Goal: Task Accomplishment & Management: Manage account settings

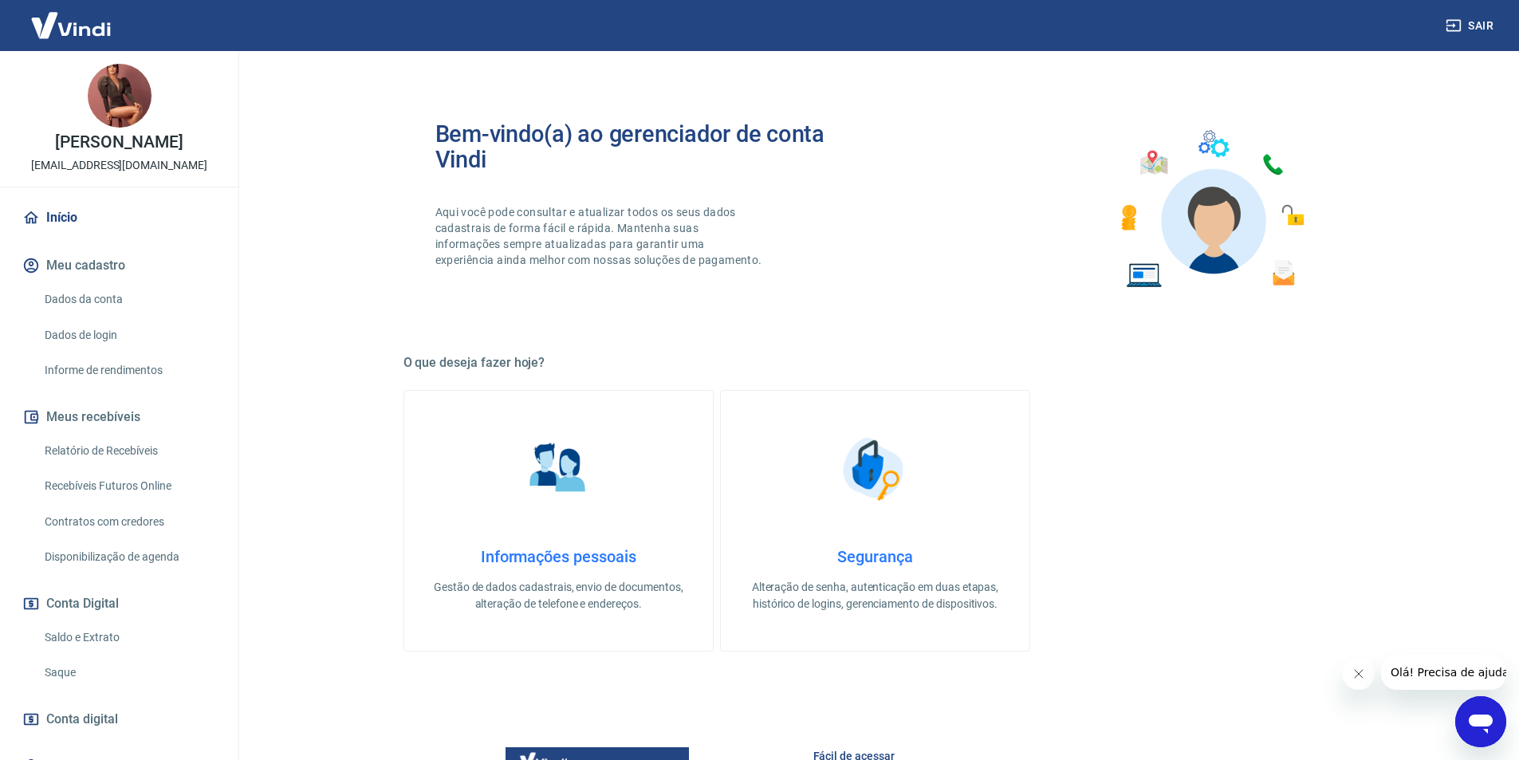
click at [110, 502] on link "Recebíveis Futuros Online" at bounding box center [128, 486] width 181 height 33
click at [96, 502] on link "Recebíveis Futuros Online" at bounding box center [128, 486] width 181 height 33
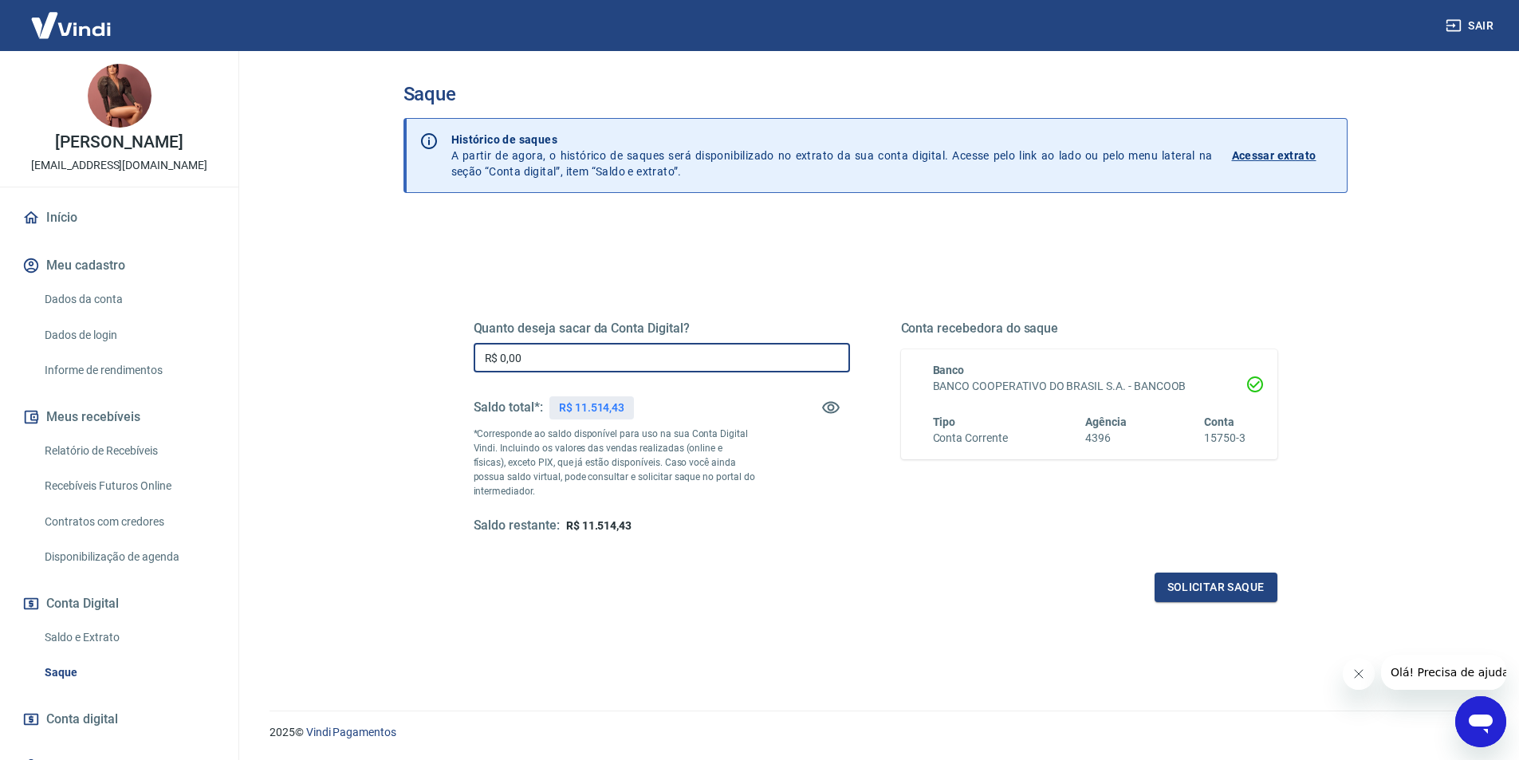
click at [590, 352] on input "R$ 0,00" at bounding box center [662, 358] width 376 height 30
click at [1190, 596] on button "Solicitar saque" at bounding box center [1216, 588] width 123 height 30
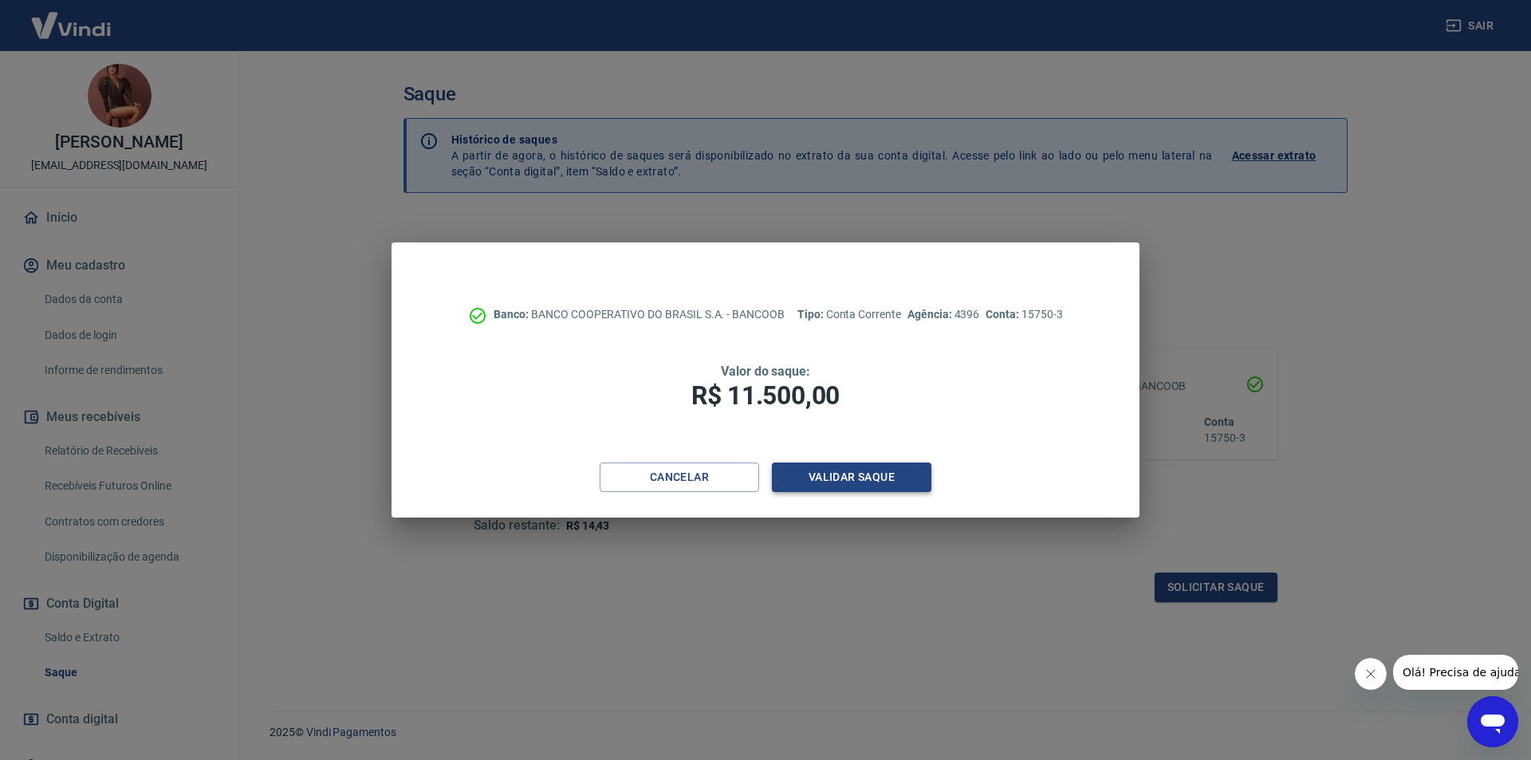
click at [908, 477] on button "Validar saque" at bounding box center [851, 478] width 159 height 30
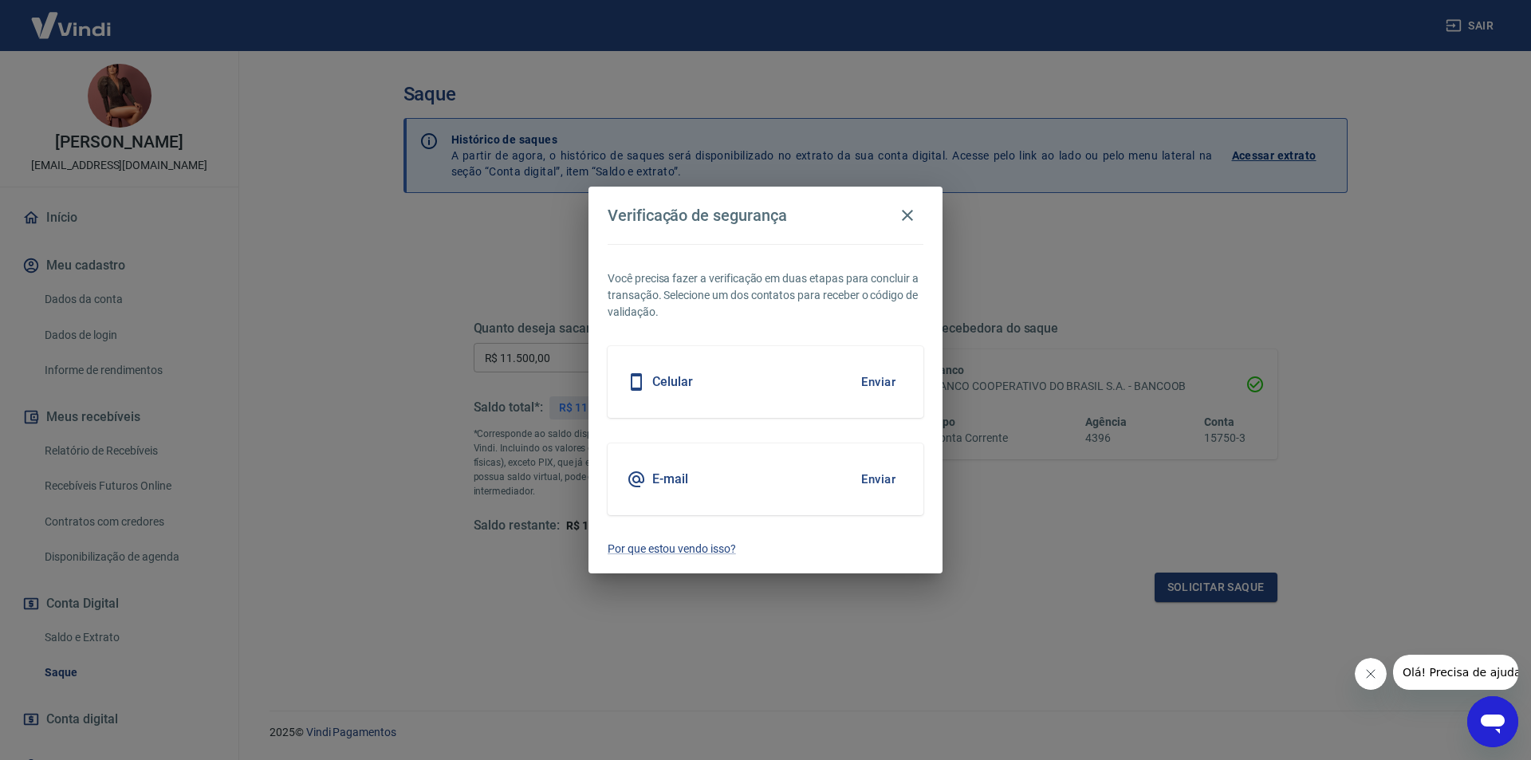
click at [881, 485] on button "Enviar" at bounding box center [879, 479] width 52 height 33
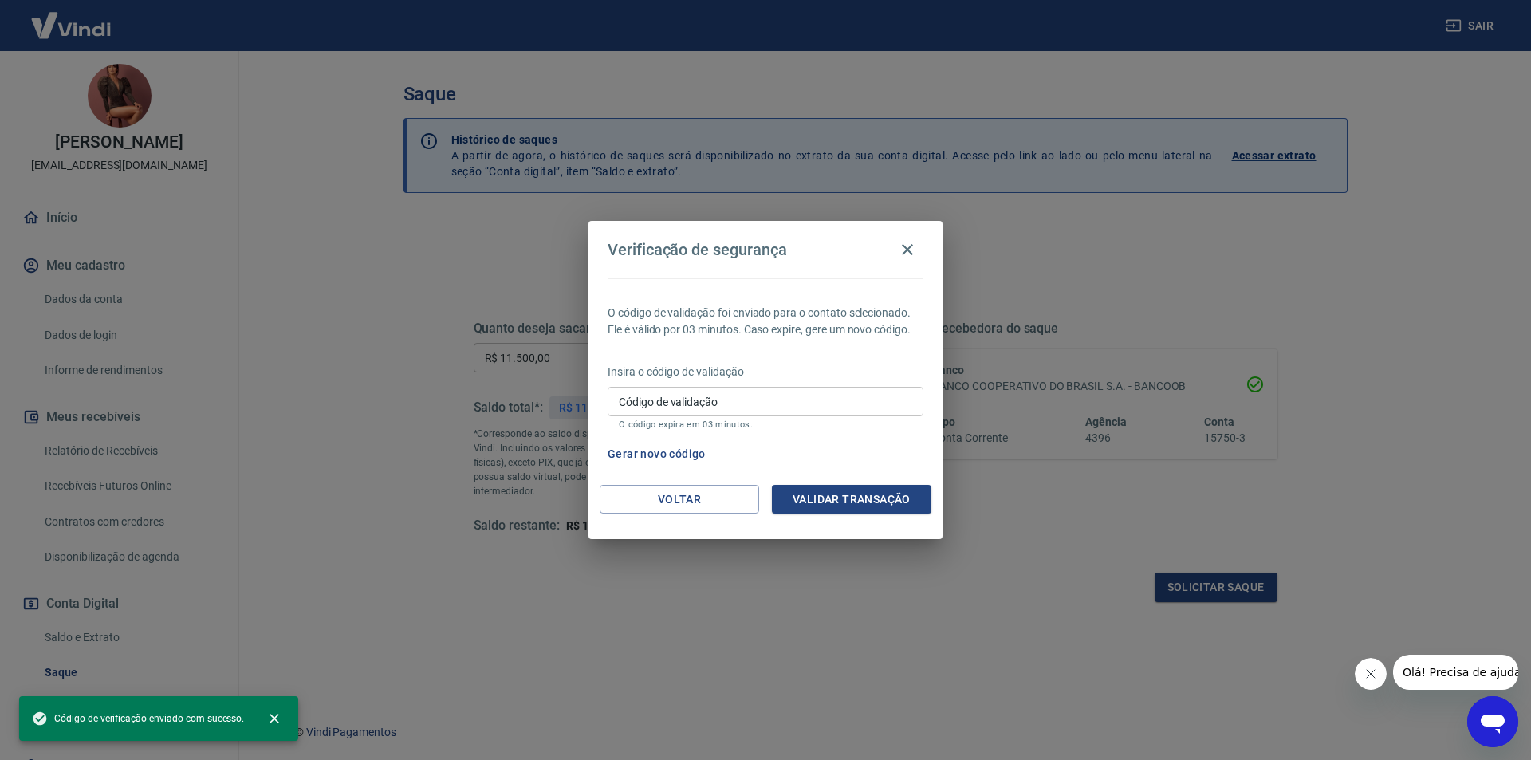
click at [801, 406] on input "Código de validação" at bounding box center [766, 402] width 316 height 30
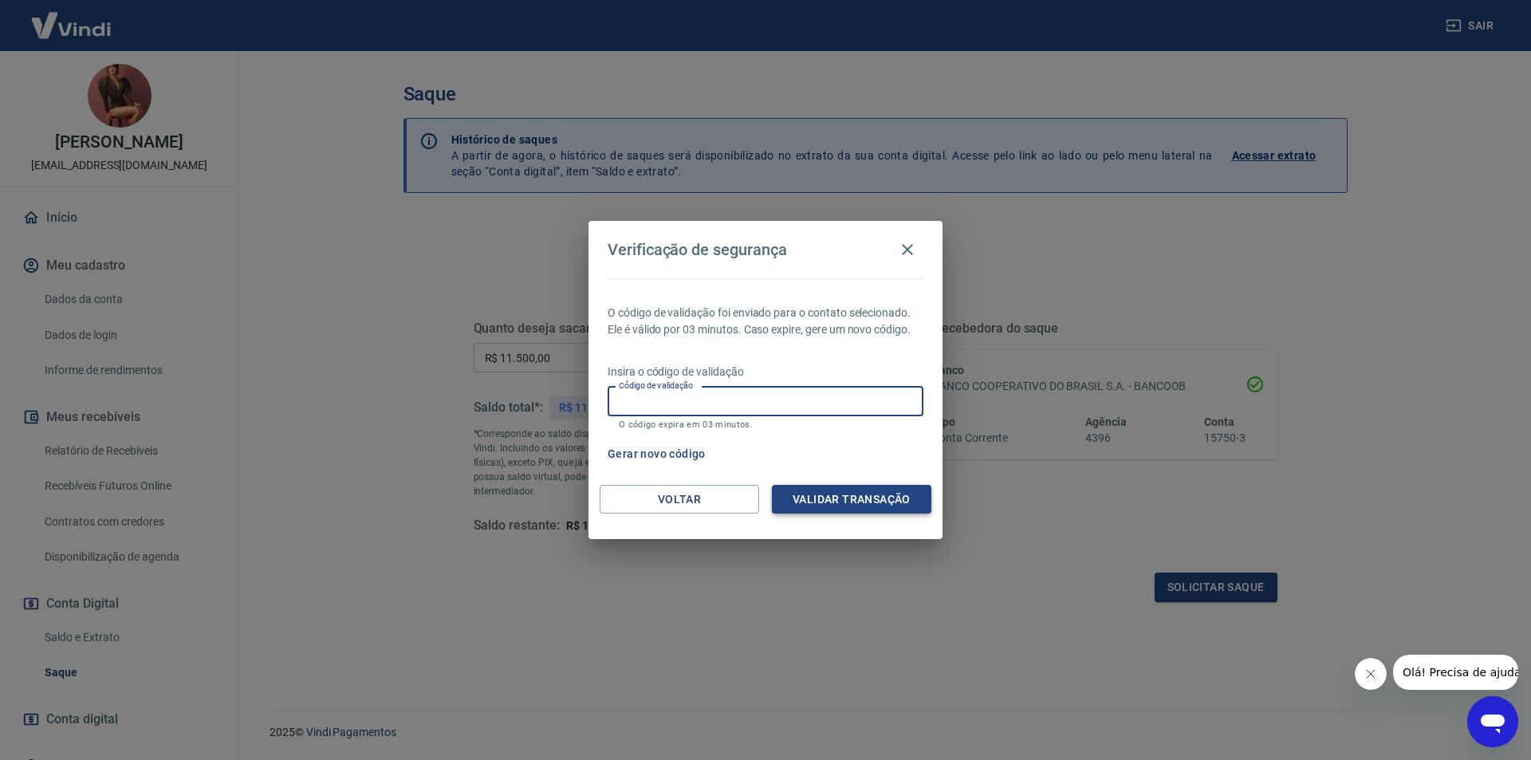
click at [888, 496] on button "Validar transação" at bounding box center [851, 500] width 159 height 30
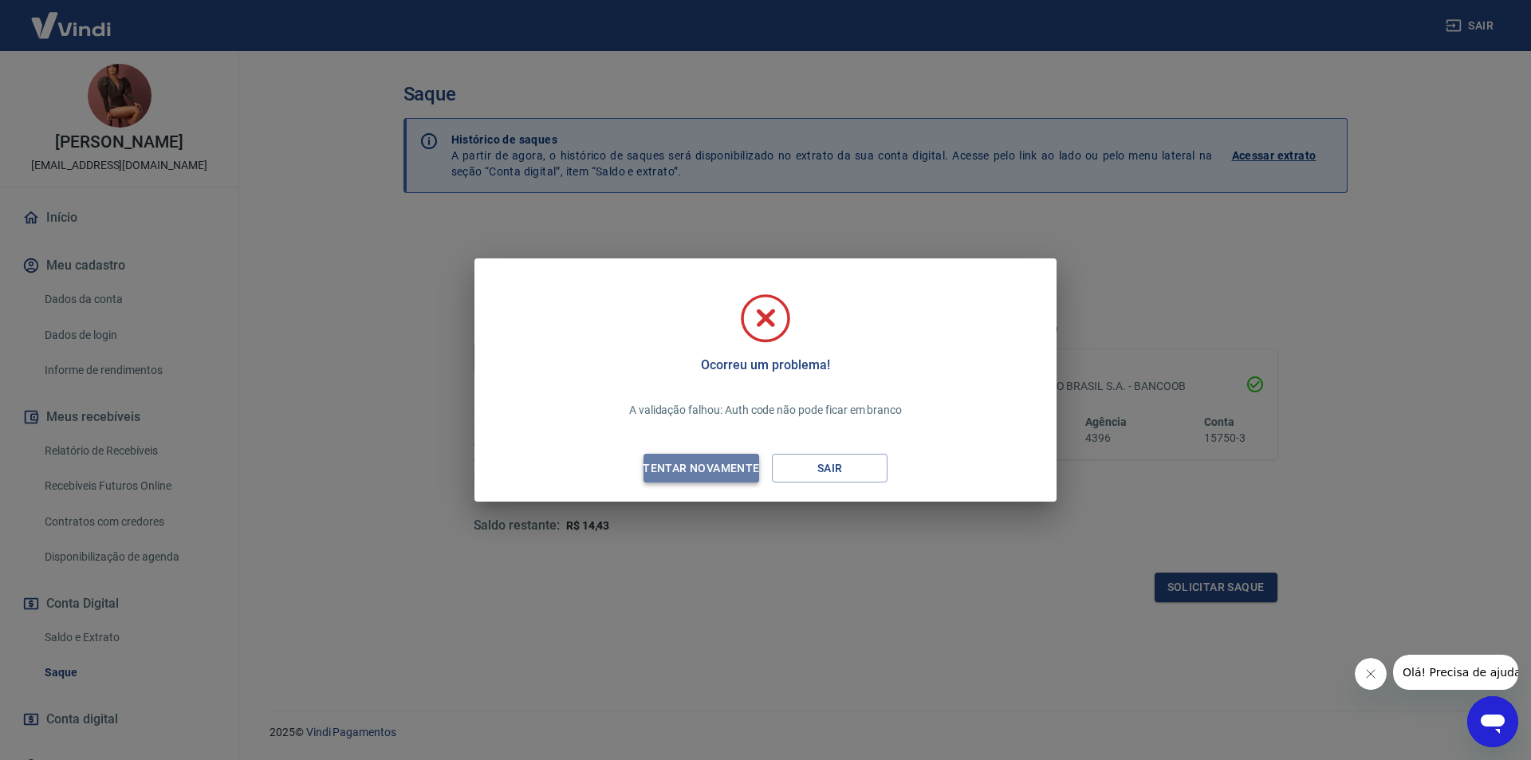
click at [723, 468] on div "Tentar novamente" at bounding box center [701, 469] width 155 height 20
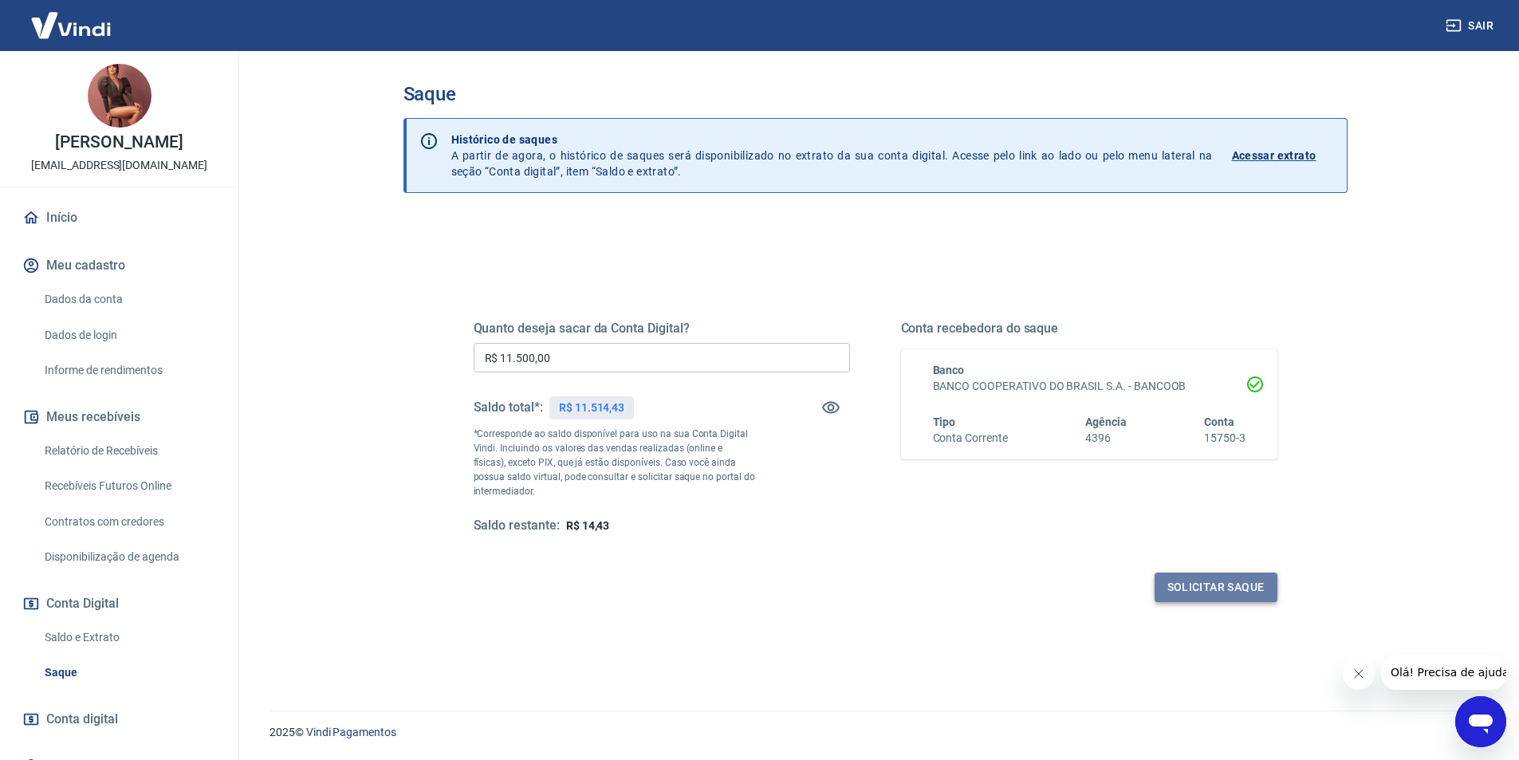
click at [1204, 601] on button "Solicitar saque" at bounding box center [1216, 588] width 123 height 30
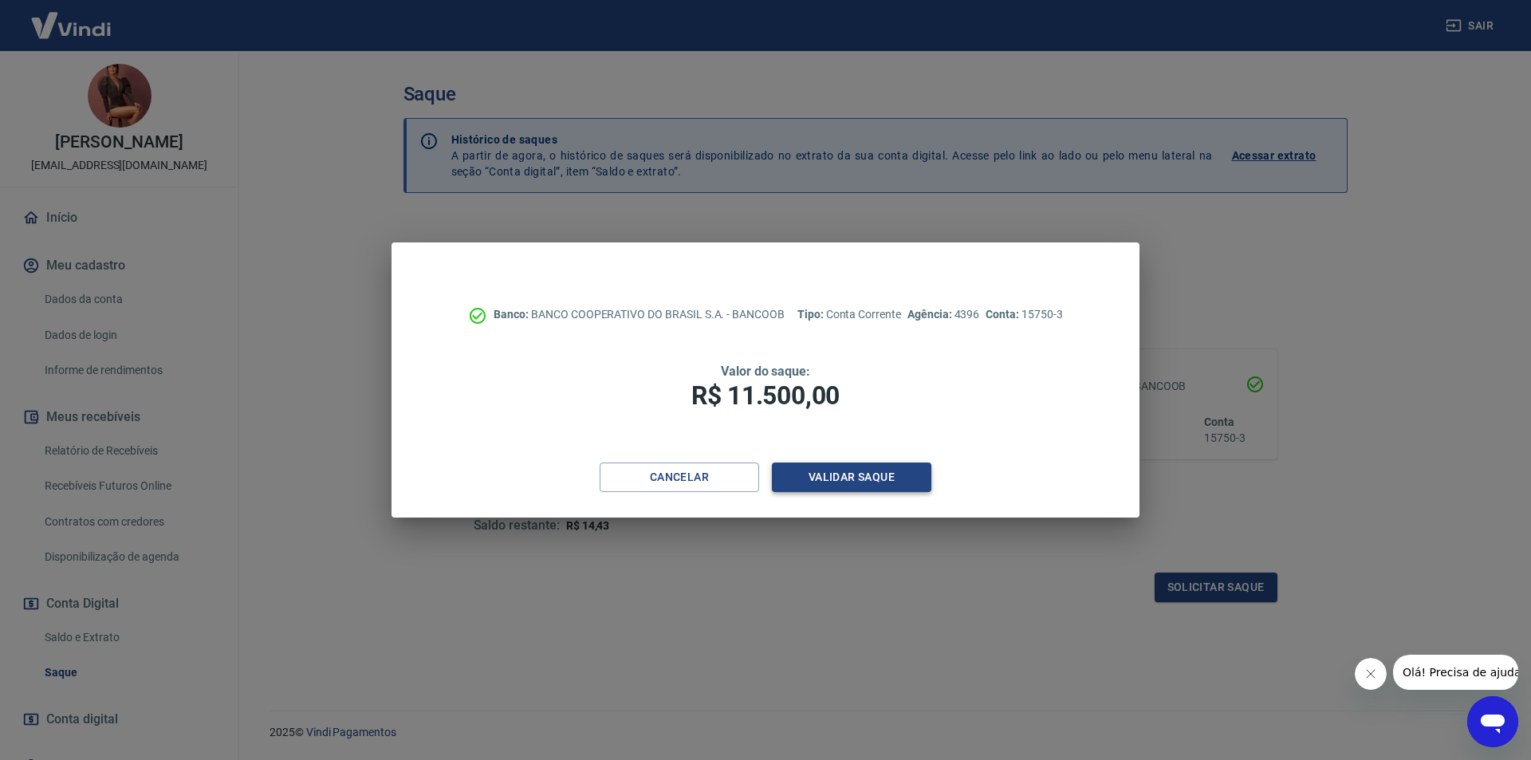
click at [903, 486] on button "Validar saque" at bounding box center [851, 478] width 159 height 30
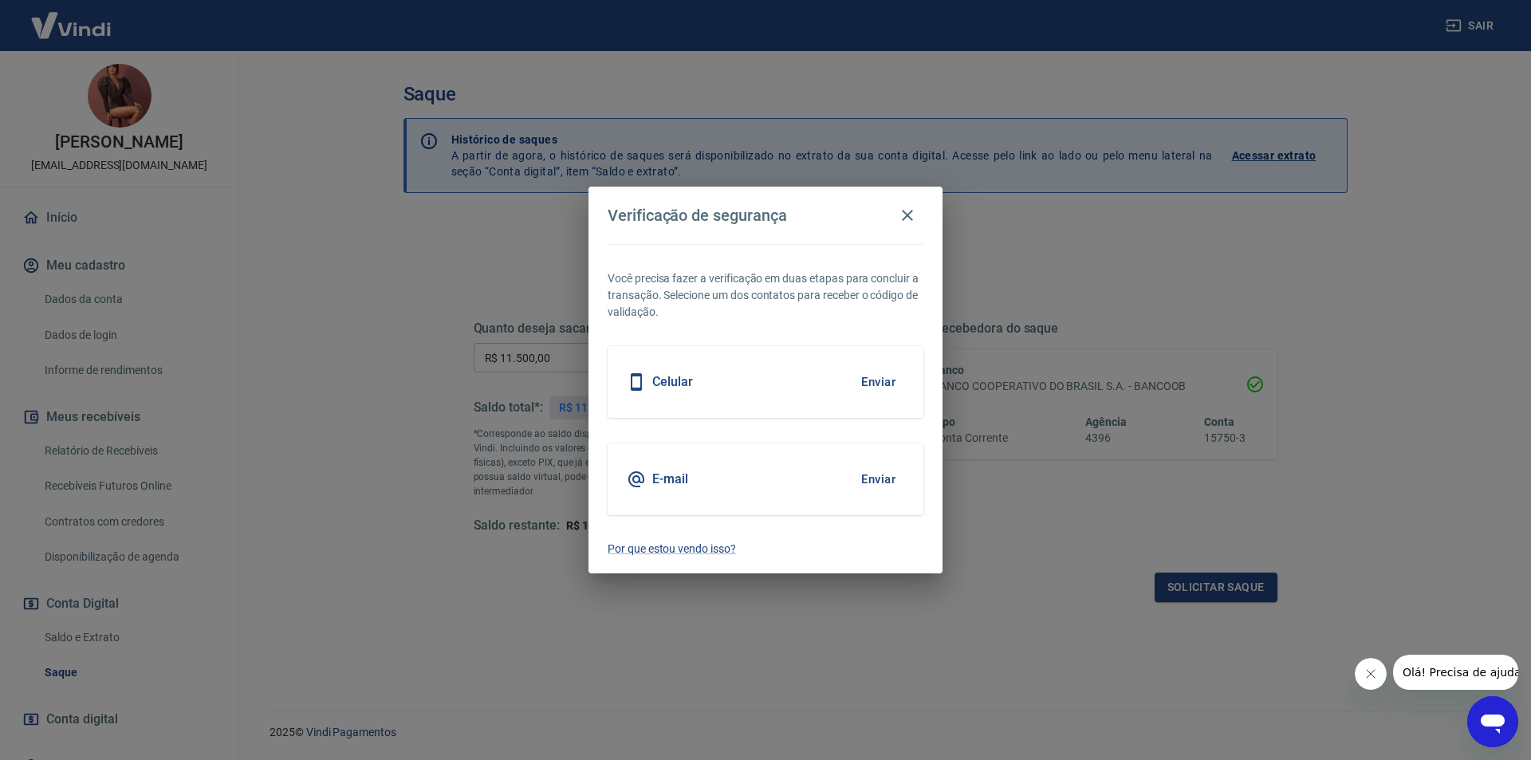
click at [826, 477] on div "E-mail Enviar" at bounding box center [766, 479] width 316 height 72
click at [868, 478] on button "Enviar" at bounding box center [879, 479] width 52 height 33
click at [874, 476] on button "Enviar" at bounding box center [879, 479] width 52 height 33
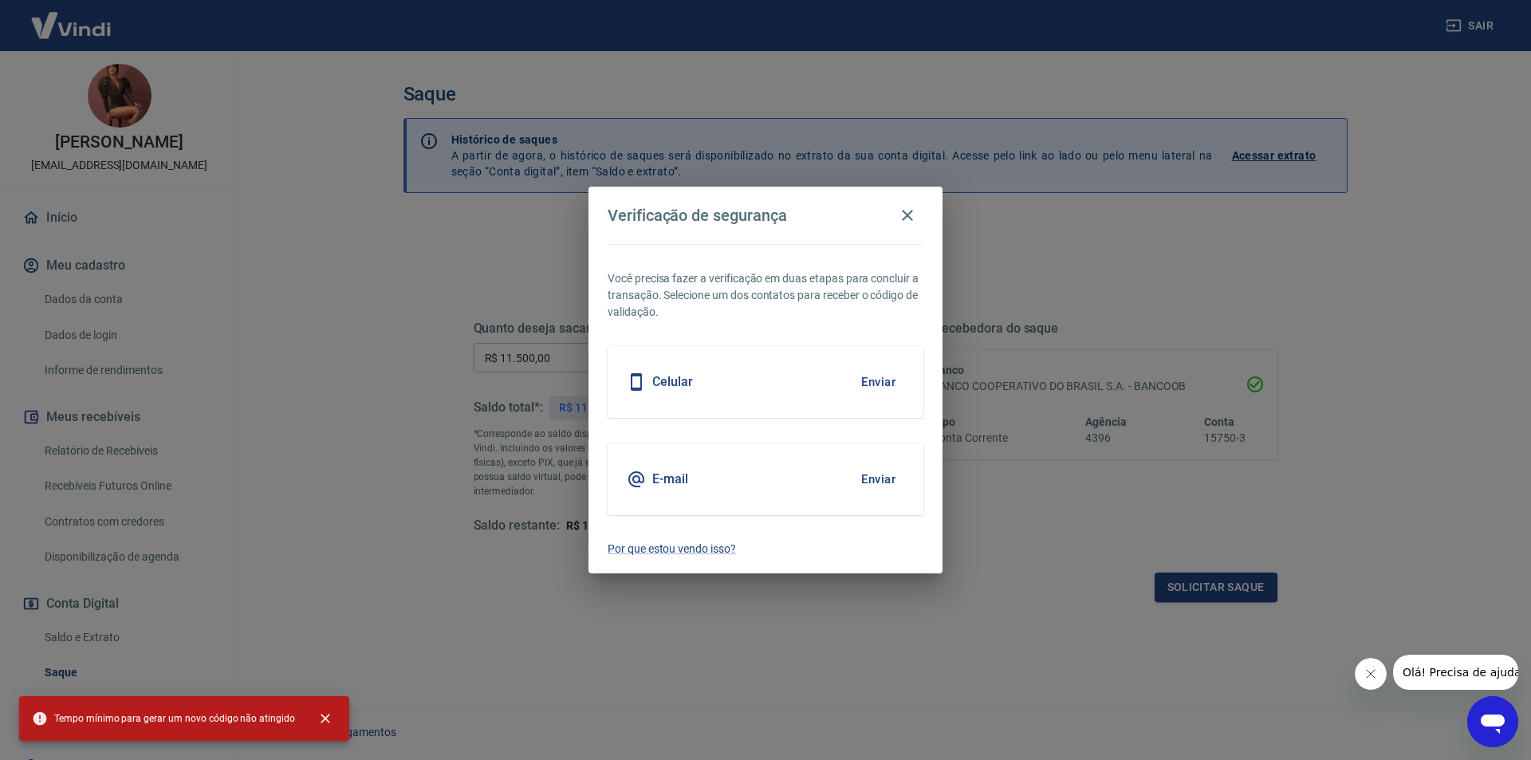
click at [679, 481] on h5 "E-mail" at bounding box center [670, 479] width 36 height 16
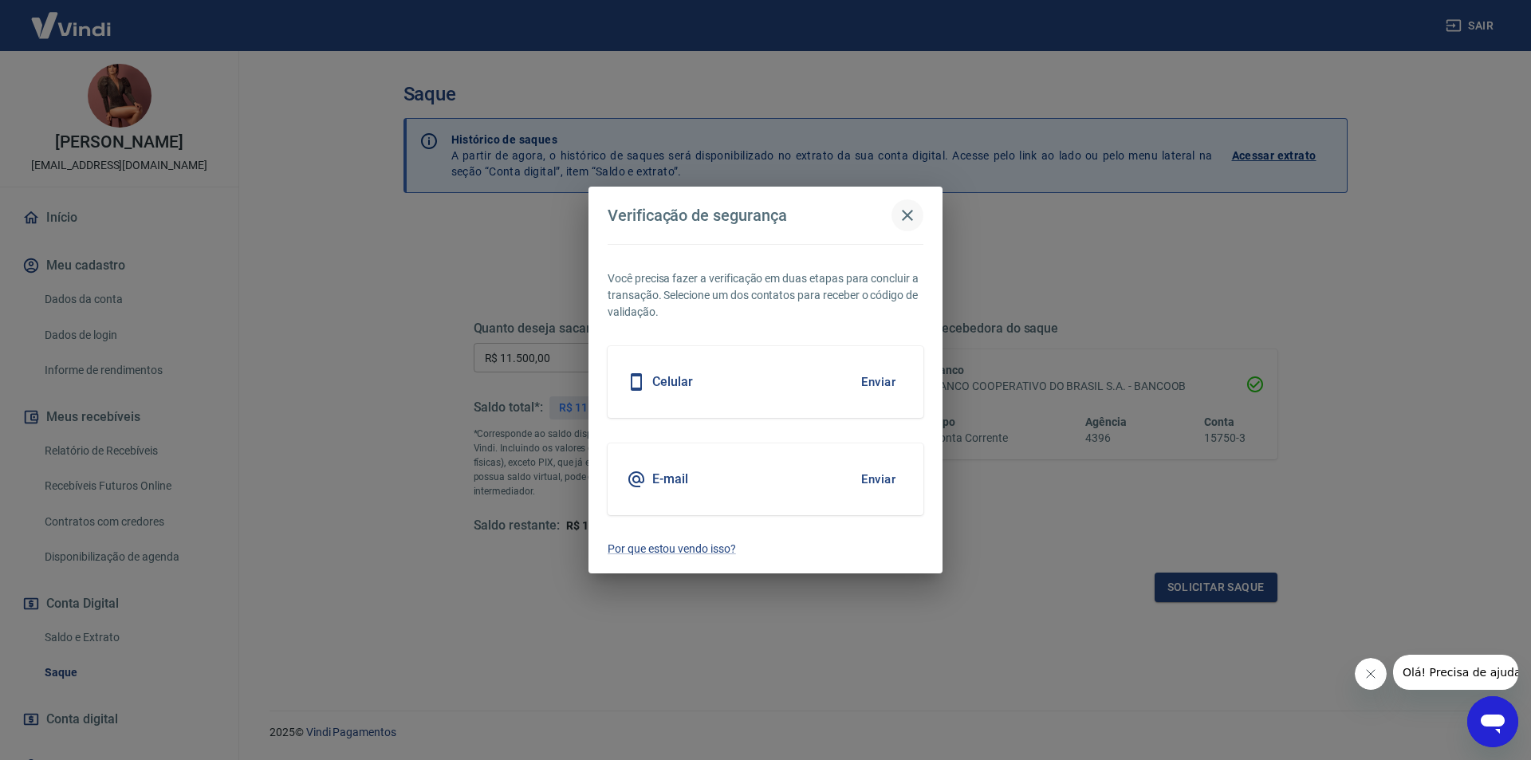
click at [916, 217] on icon "button" at bounding box center [907, 215] width 19 height 19
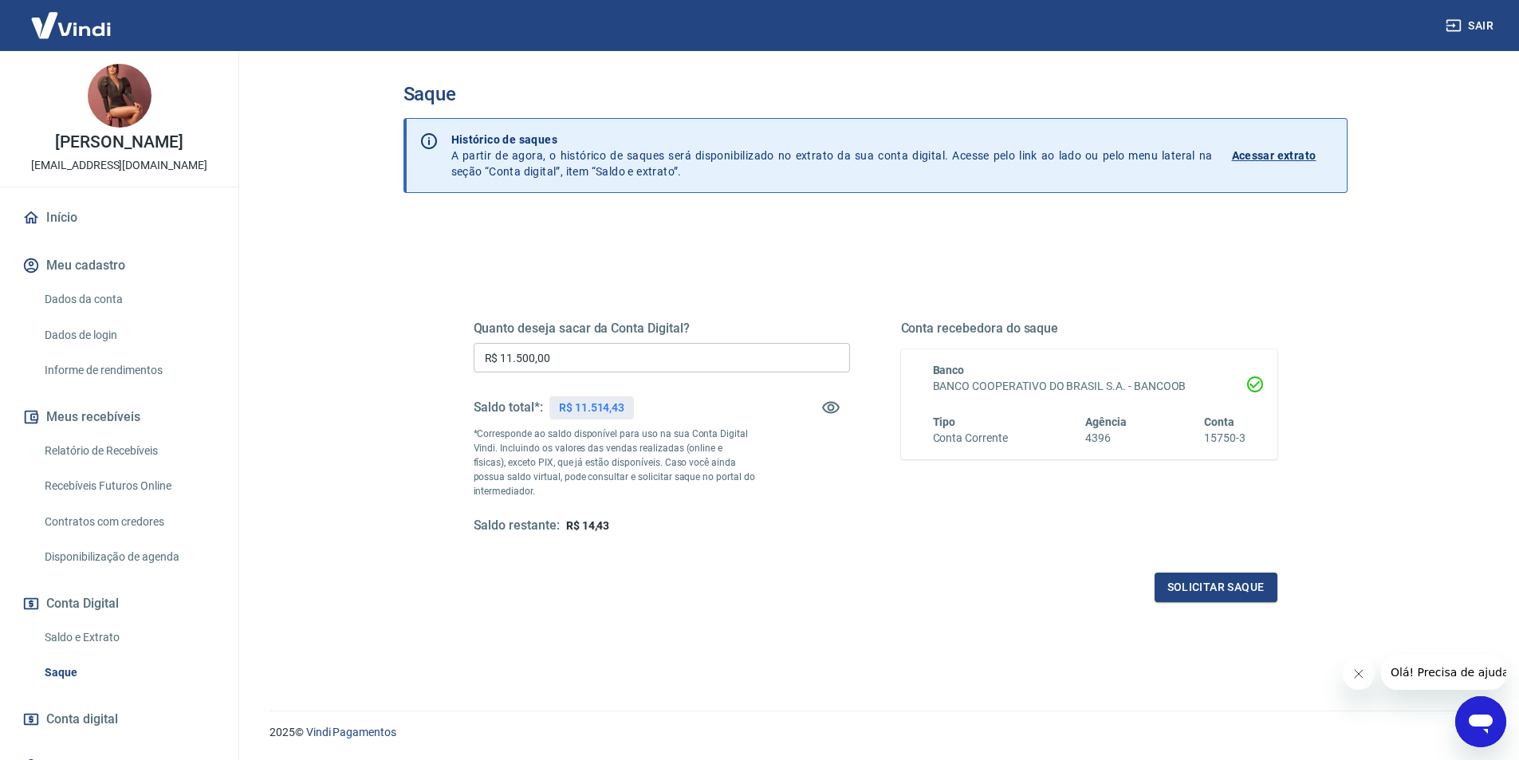
click at [555, 367] on input "R$ 11.500,00" at bounding box center [662, 358] width 376 height 30
type input "R$ 11.500,00"
click at [1195, 585] on button "Solicitar saque" at bounding box center [1216, 588] width 123 height 30
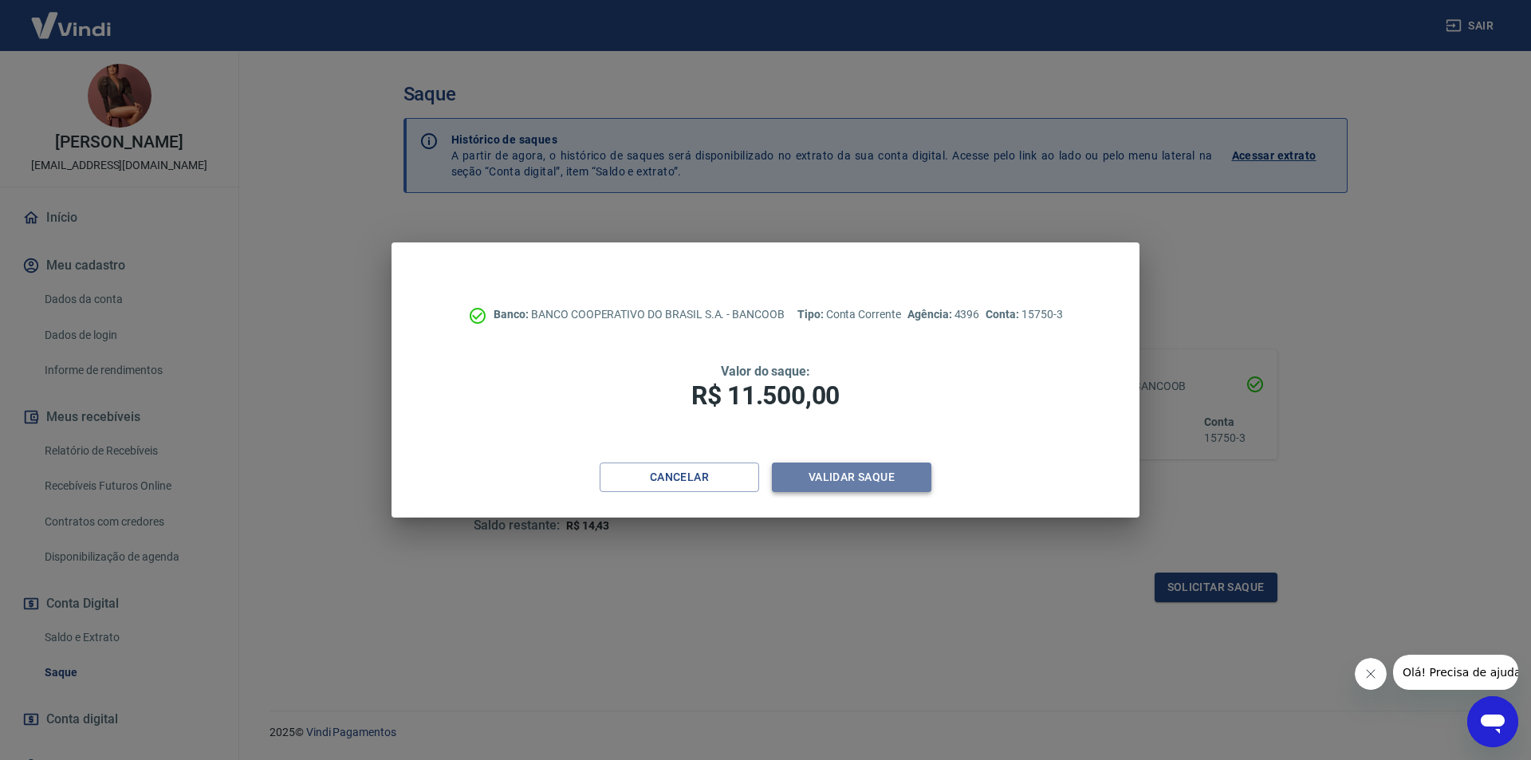
click at [863, 484] on button "Validar saque" at bounding box center [851, 478] width 159 height 30
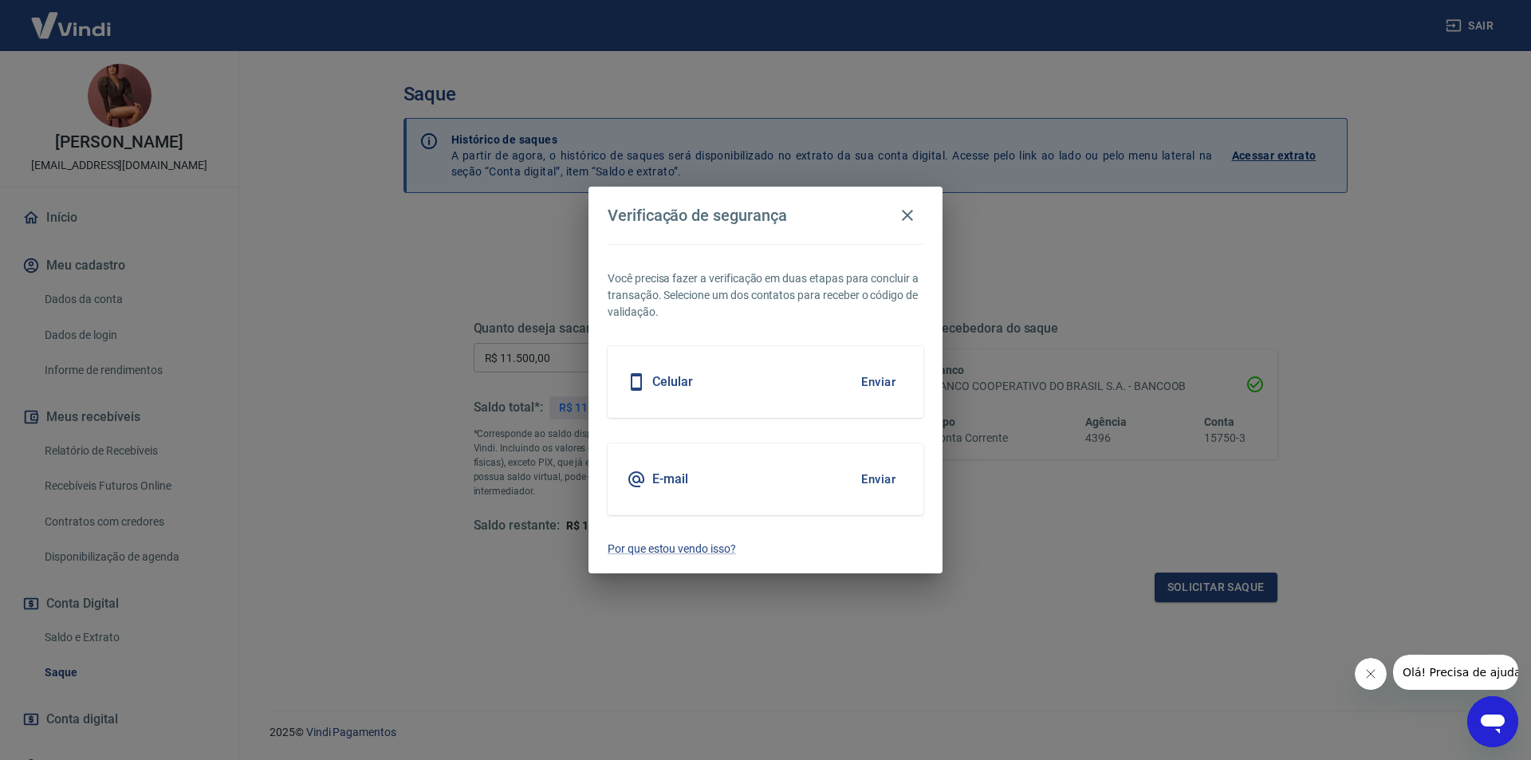
click at [872, 477] on button "Enviar" at bounding box center [879, 479] width 52 height 33
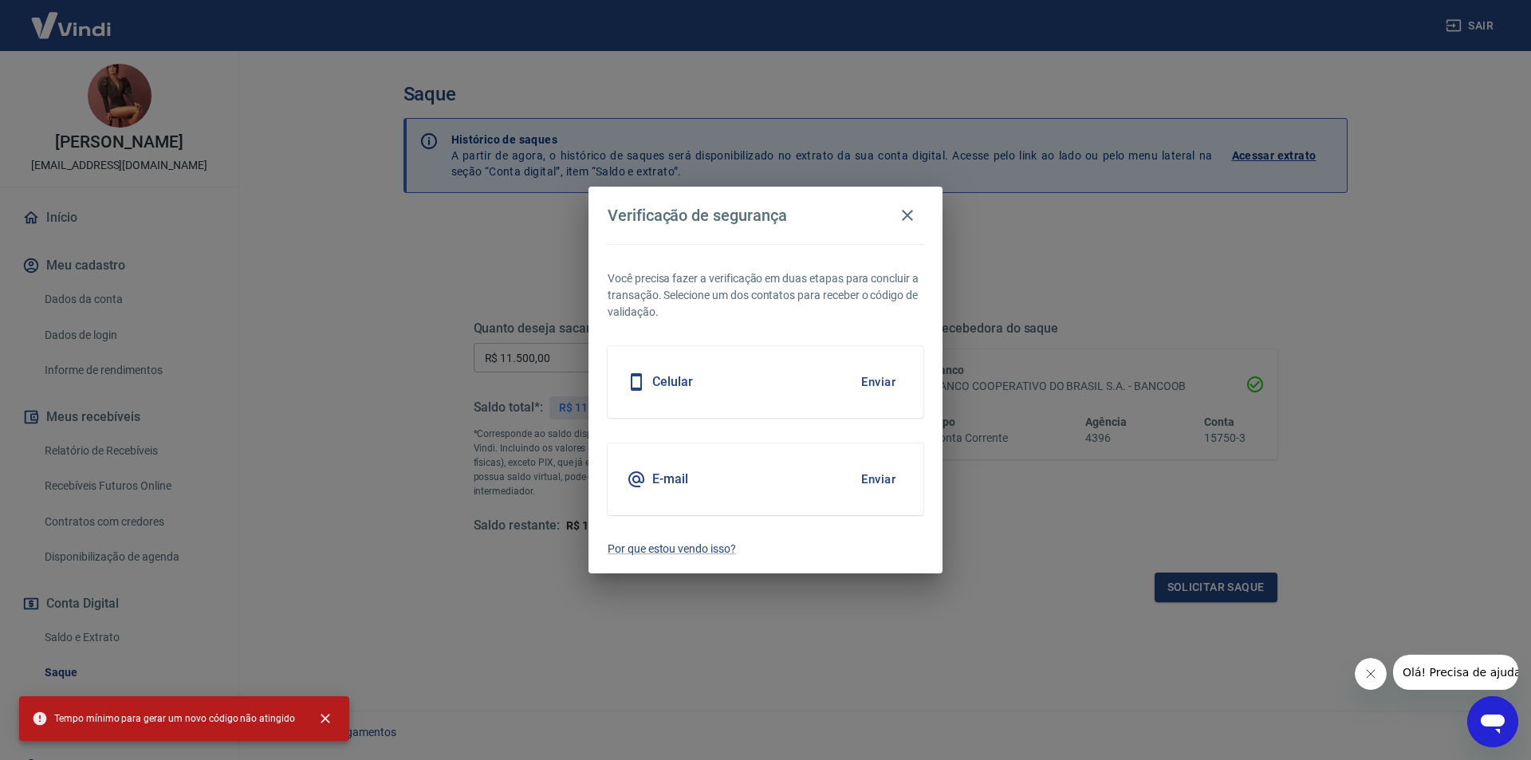
click at [635, 479] on icon at bounding box center [636, 479] width 19 height 19
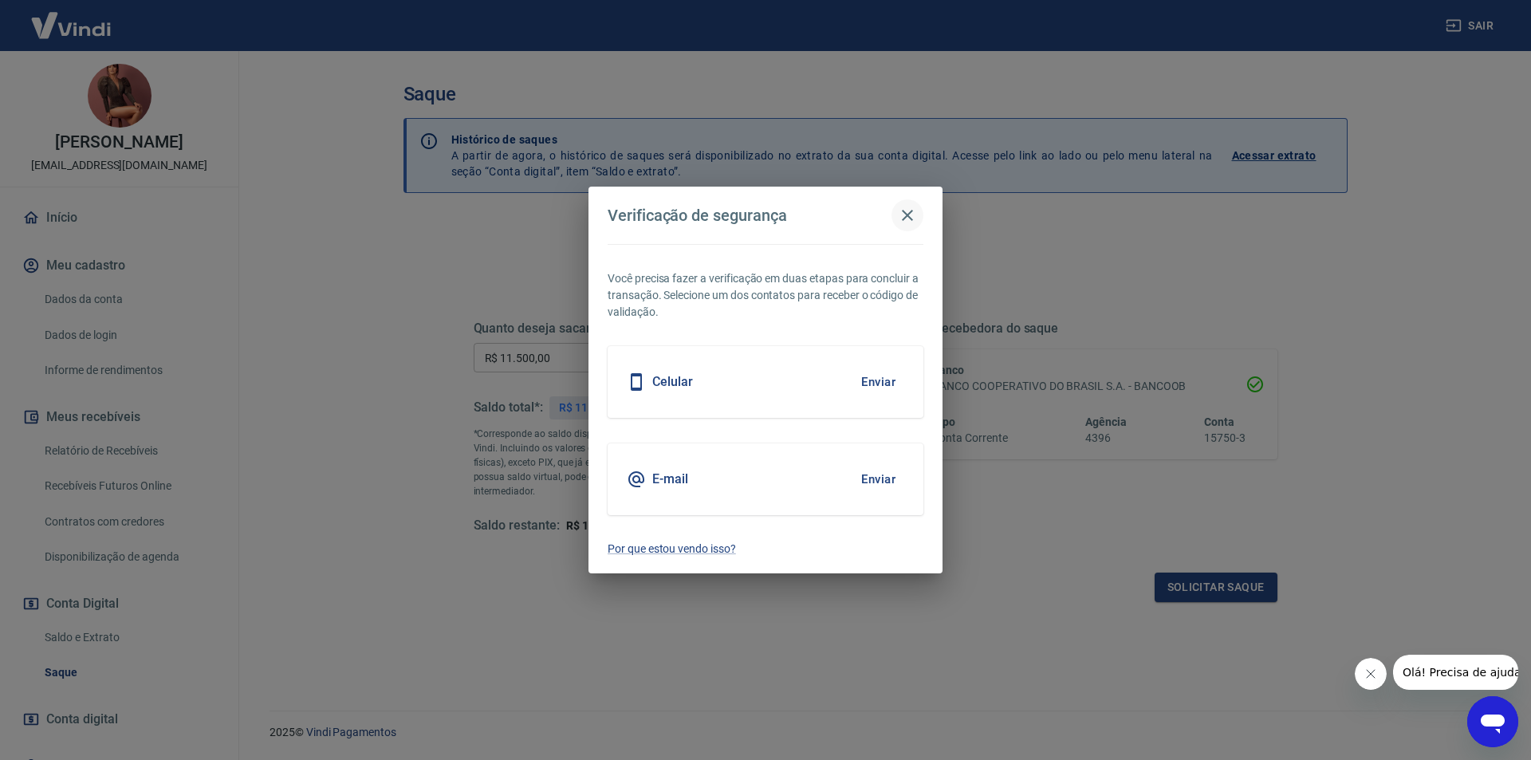
click at [904, 213] on icon "button" at bounding box center [907, 215] width 19 height 19
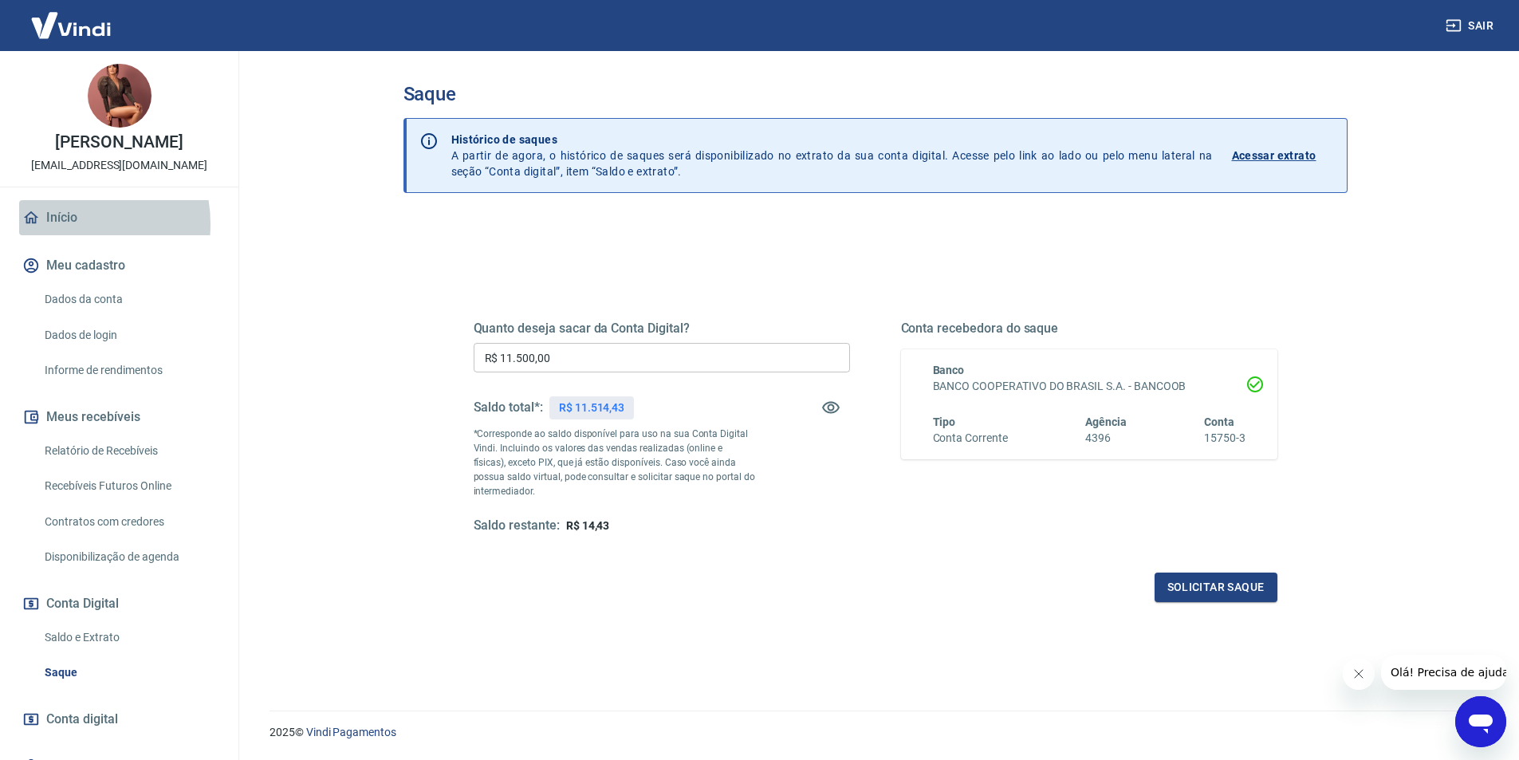
click at [65, 235] on link "Início" at bounding box center [119, 217] width 200 height 35
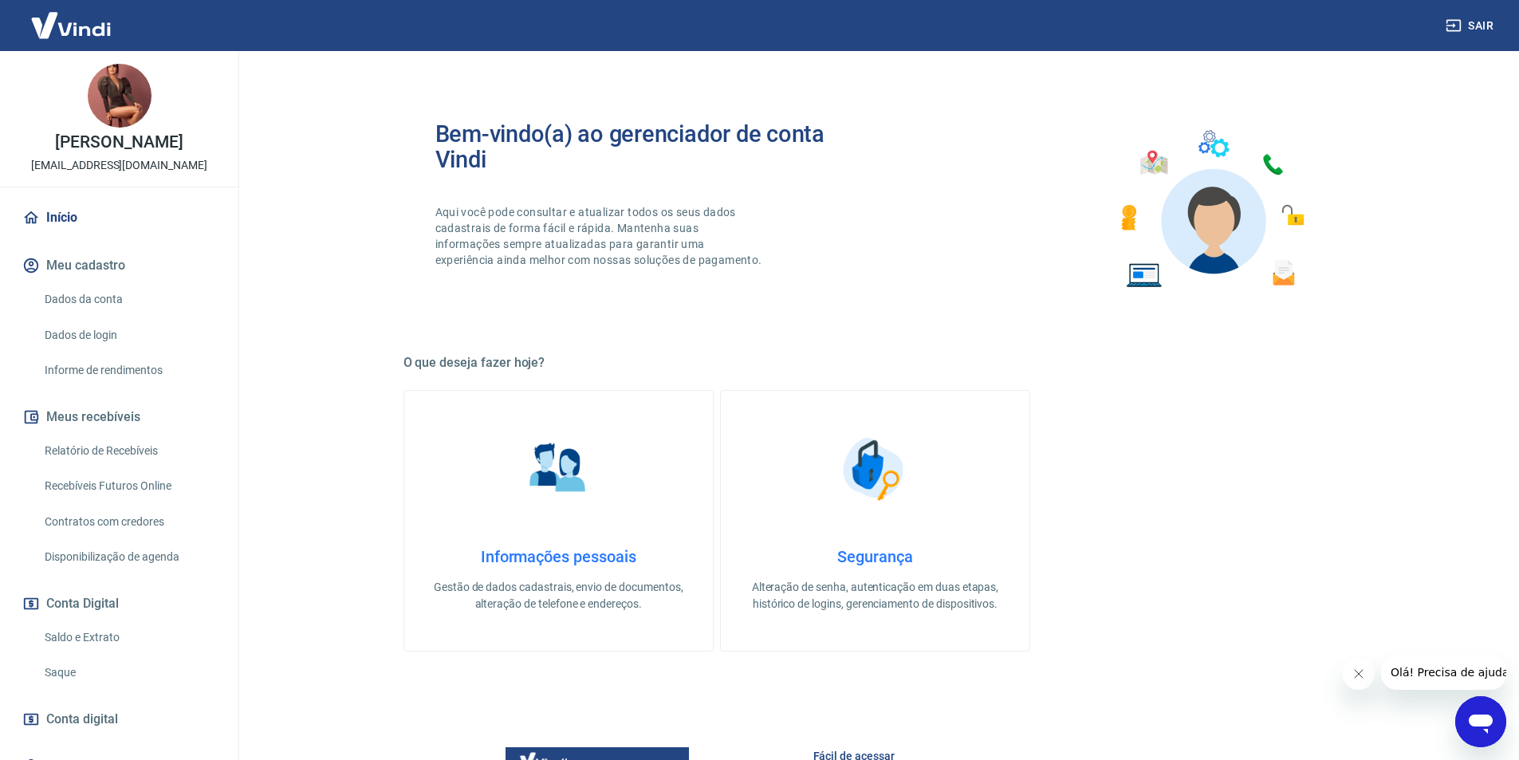
click at [95, 502] on link "Recebíveis Futuros Online" at bounding box center [128, 486] width 181 height 33
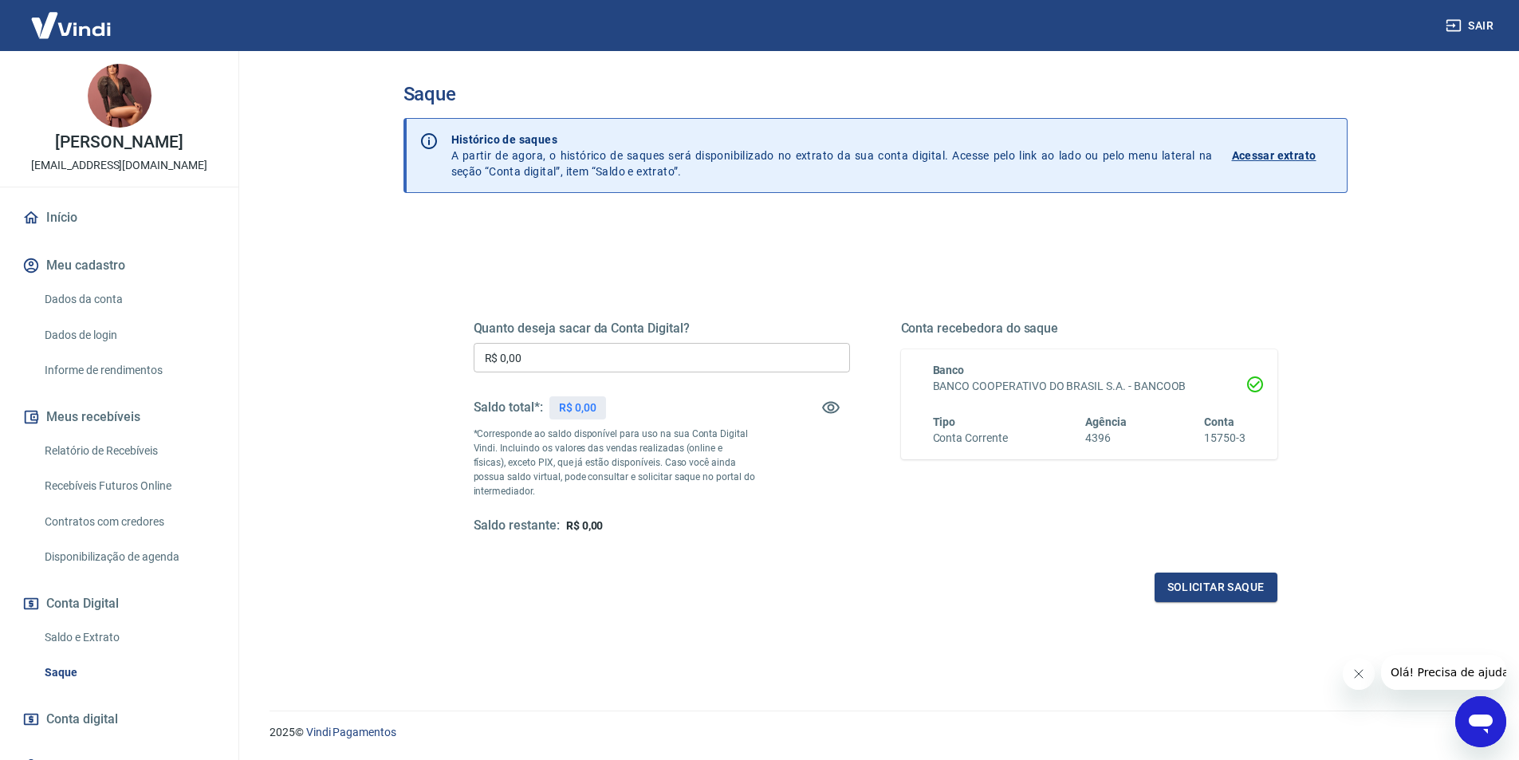
click at [557, 360] on input "R$ 0,00" at bounding box center [662, 358] width 376 height 30
type input "R$ 11.500,00"
click at [1170, 580] on button "Solicitar saque" at bounding box center [1216, 588] width 123 height 30
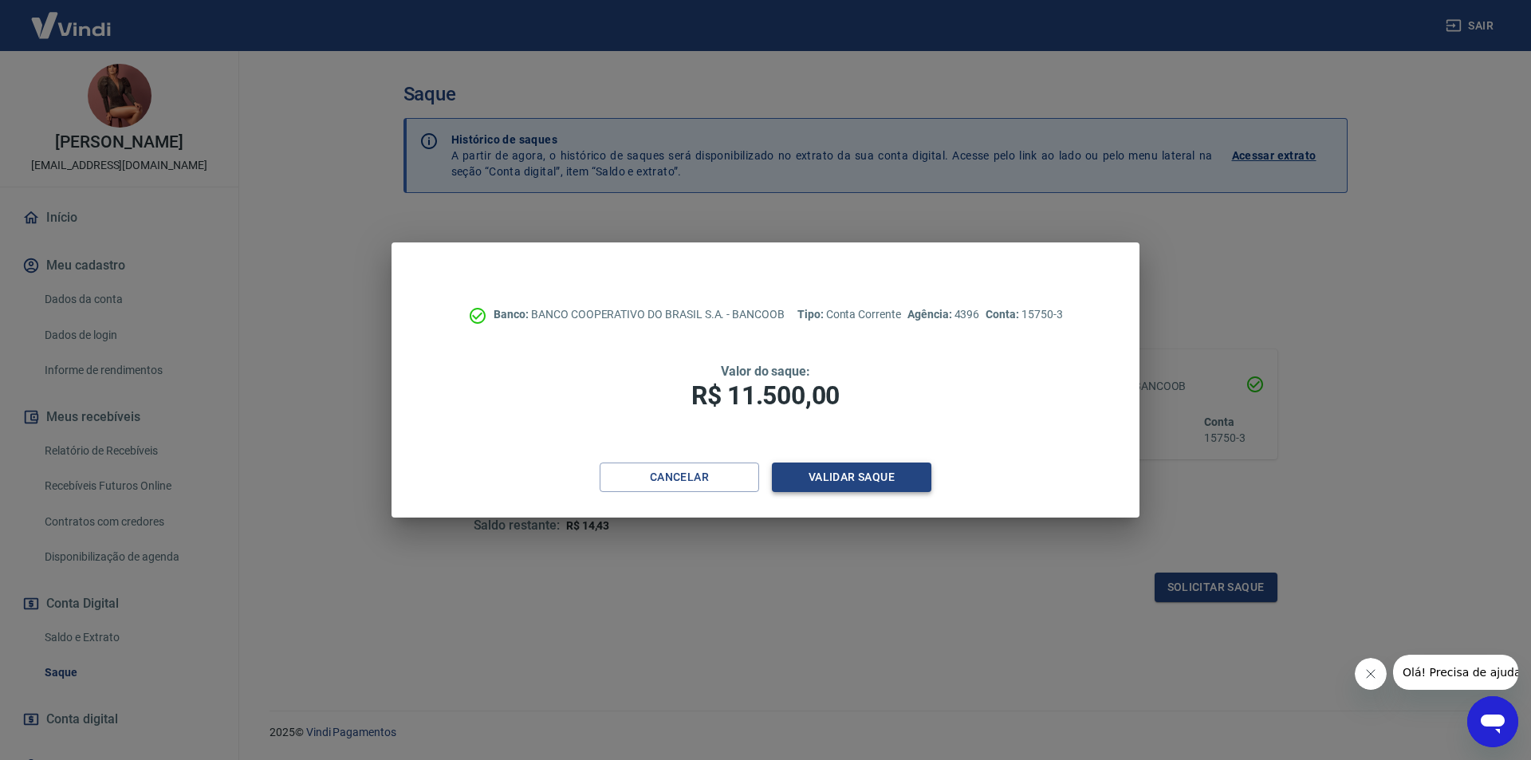
click at [898, 483] on button "Validar saque" at bounding box center [851, 478] width 159 height 30
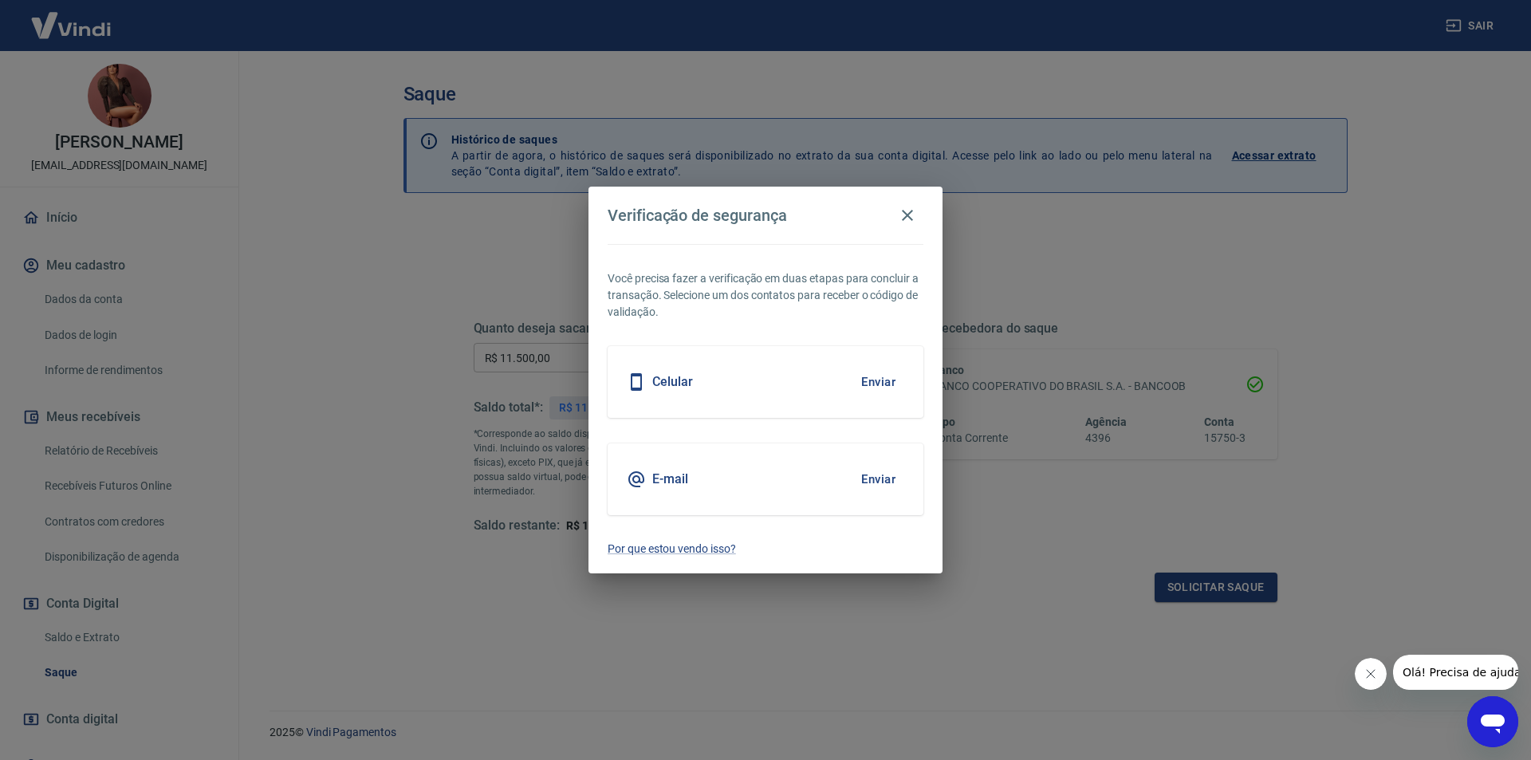
click at [853, 481] on button "Enviar" at bounding box center [879, 479] width 52 height 33
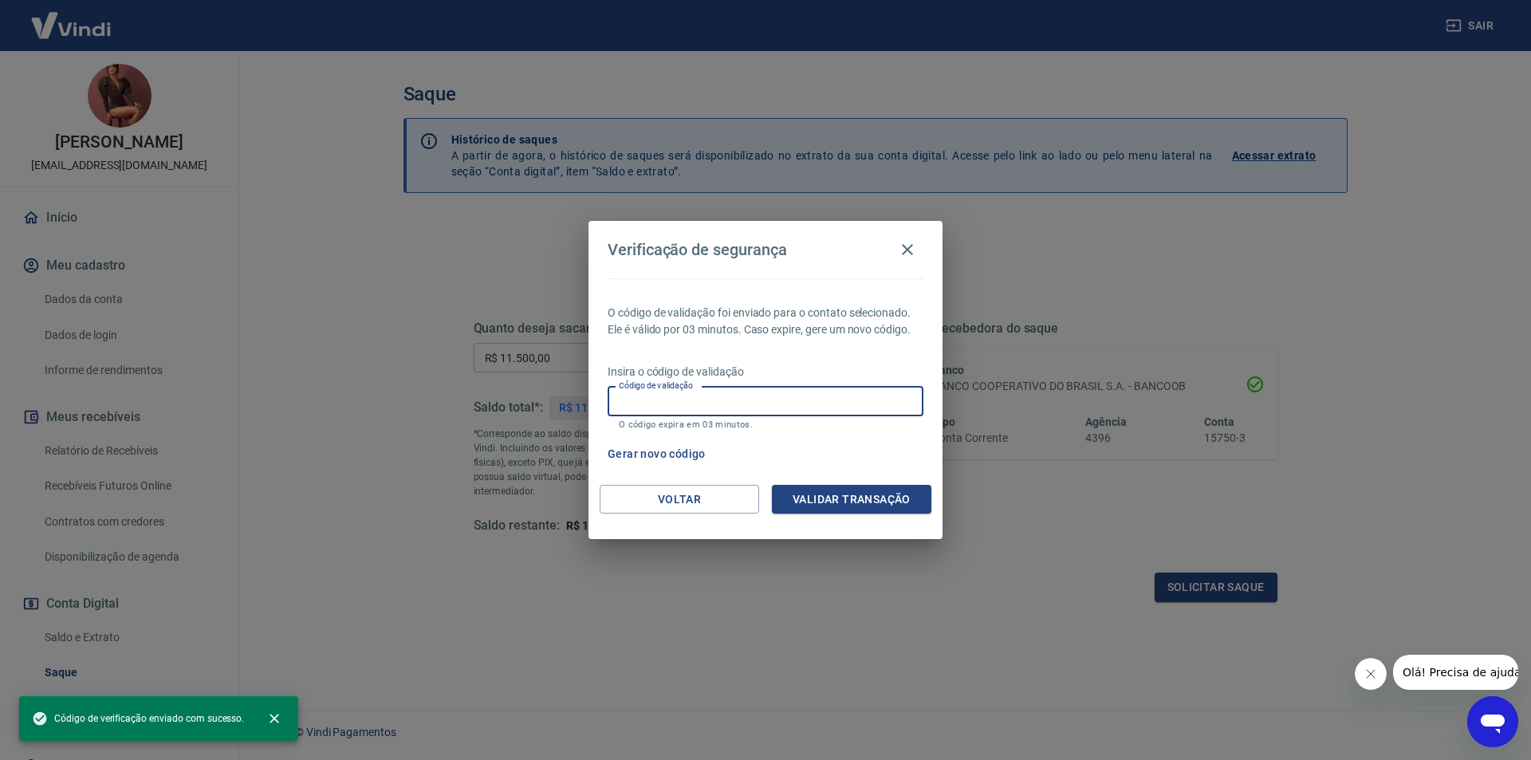
click at [798, 400] on input "Código de validação" at bounding box center [766, 402] width 316 height 30
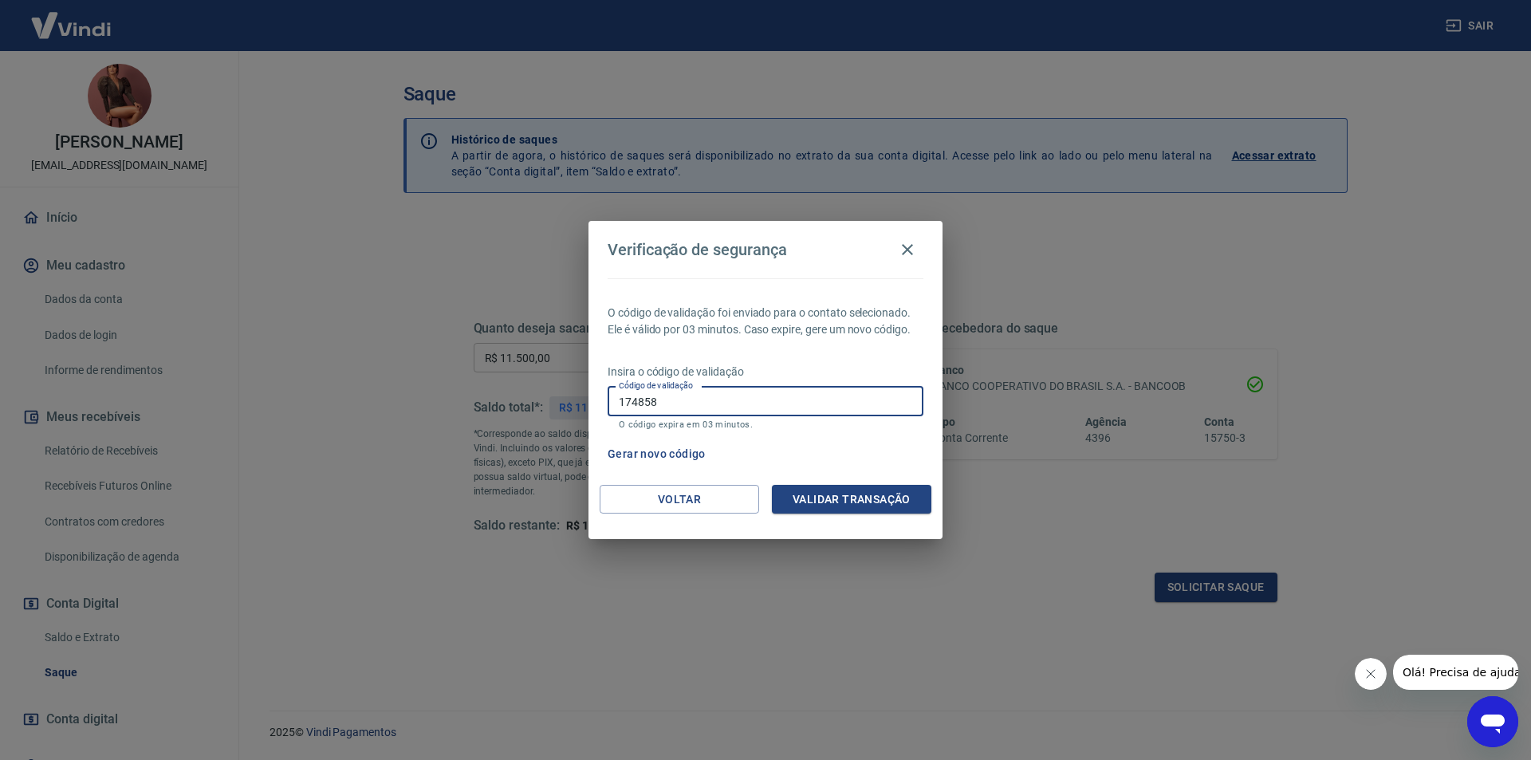
type input "174858"
click at [843, 496] on button "Validar transação" at bounding box center [851, 500] width 159 height 30
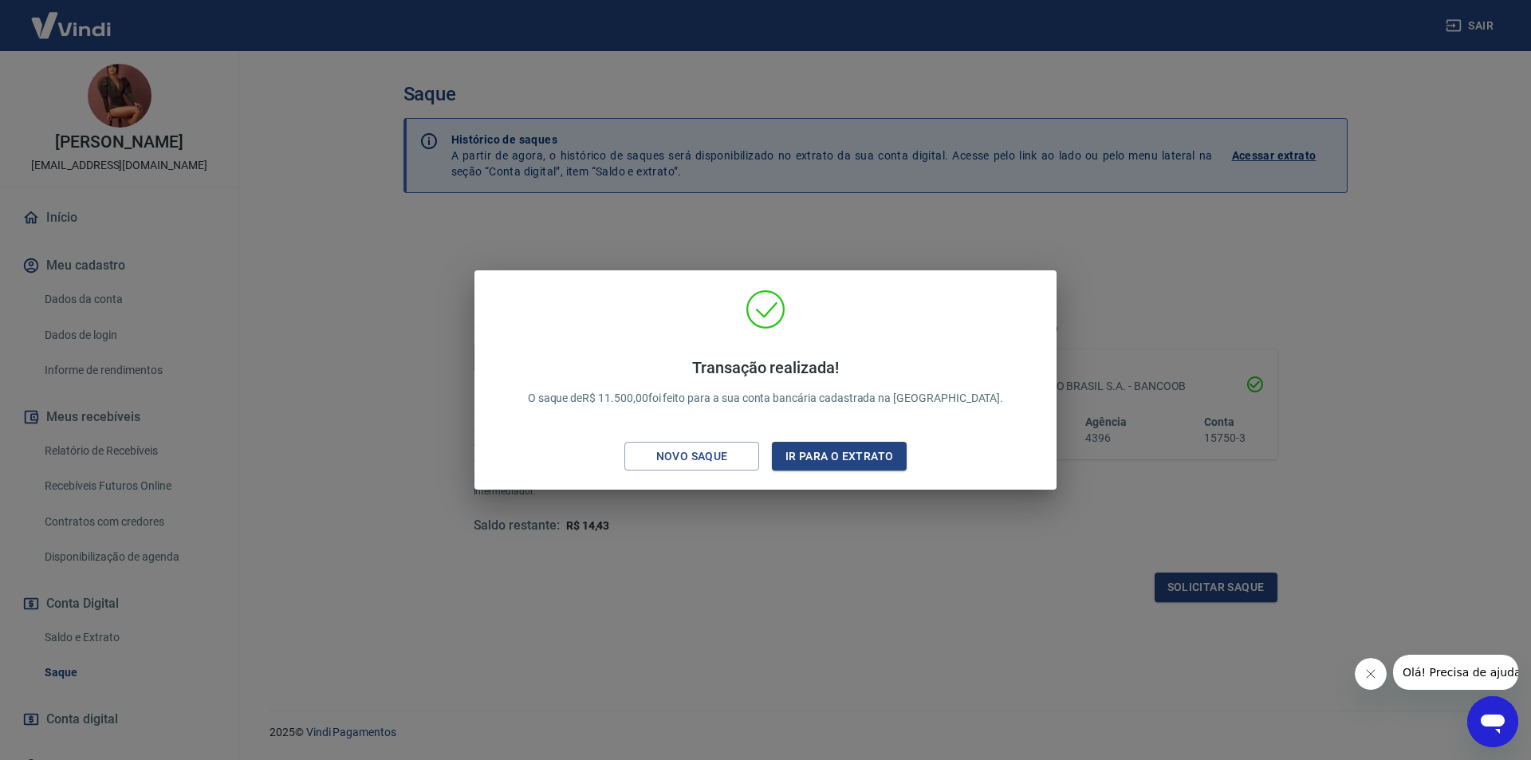
click at [752, 581] on div "Transação realizada! O saque de R$ 11.500,00 foi feito para a sua conta bancári…" at bounding box center [765, 380] width 1531 height 760
